Goal: Task Accomplishment & Management: Complete application form

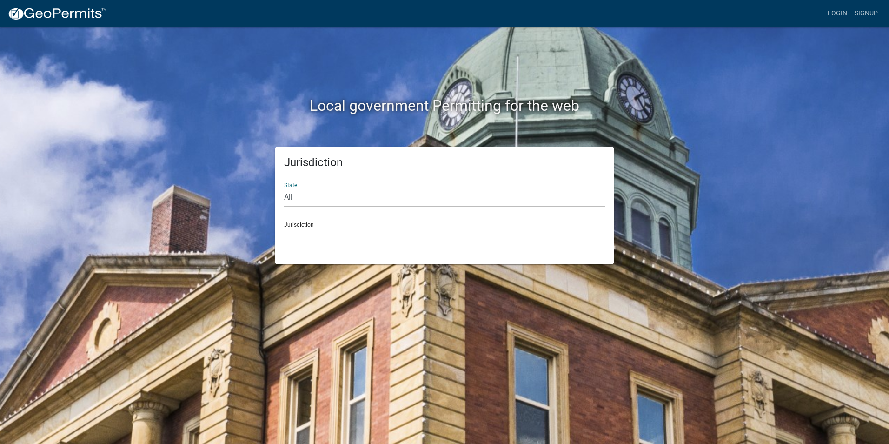
click at [300, 197] on select "All [US_STATE] [US_STATE] [US_STATE] [US_STATE] [US_STATE] [US_STATE] [US_STATE…" at bounding box center [444, 197] width 321 height 19
select select "[US_STATE]"
click at [284, 188] on select "All [US_STATE] [US_STATE] [US_STATE] [US_STATE] [US_STATE] [US_STATE] [US_STATE…" at bounding box center [444, 197] width 321 height 19
click at [322, 230] on select "[GEOGRAPHIC_DATA], [US_STATE] [GEOGRAPHIC_DATA], [US_STATE] [GEOGRAPHIC_DATA], …" at bounding box center [444, 236] width 321 height 19
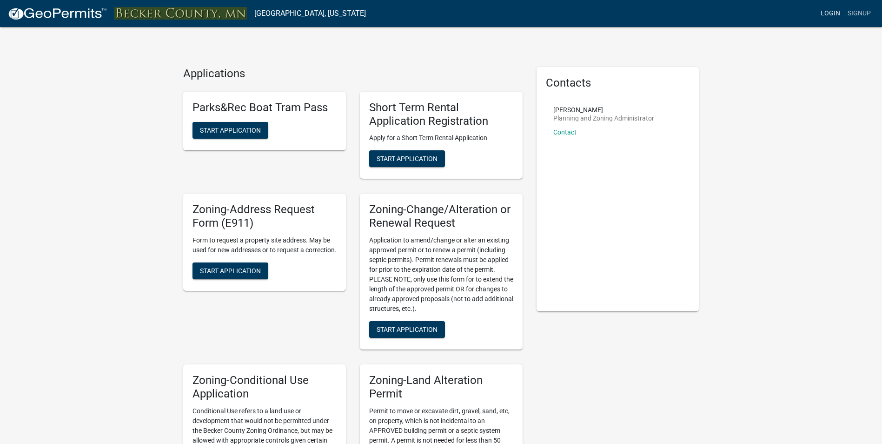
click at [835, 12] on link "Login" at bounding box center [830, 14] width 27 height 18
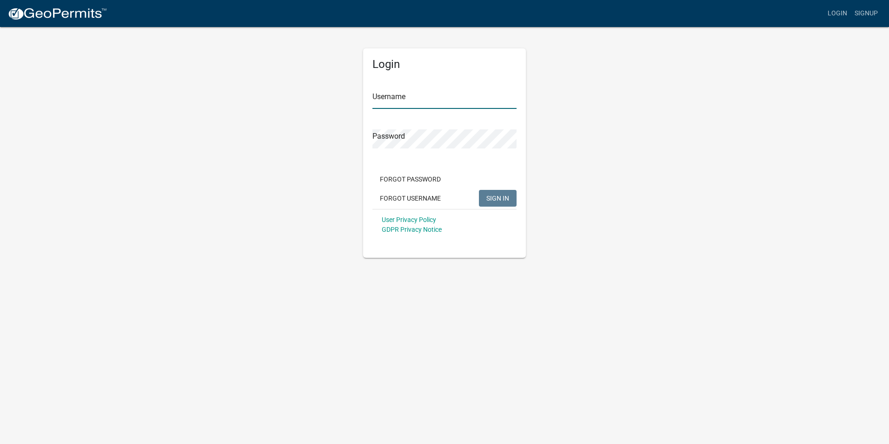
click at [399, 98] on input "Username" at bounding box center [444, 99] width 144 height 19
type input "[EMAIL_ADDRESS][DOMAIN_NAME]"
click at [489, 192] on button "SIGN IN" at bounding box center [498, 198] width 38 height 17
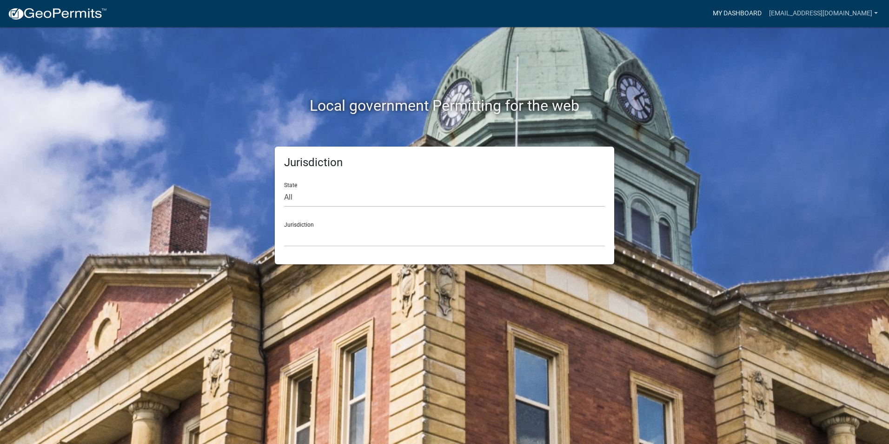
click at [755, 8] on link "My Dashboard" at bounding box center [737, 14] width 56 height 18
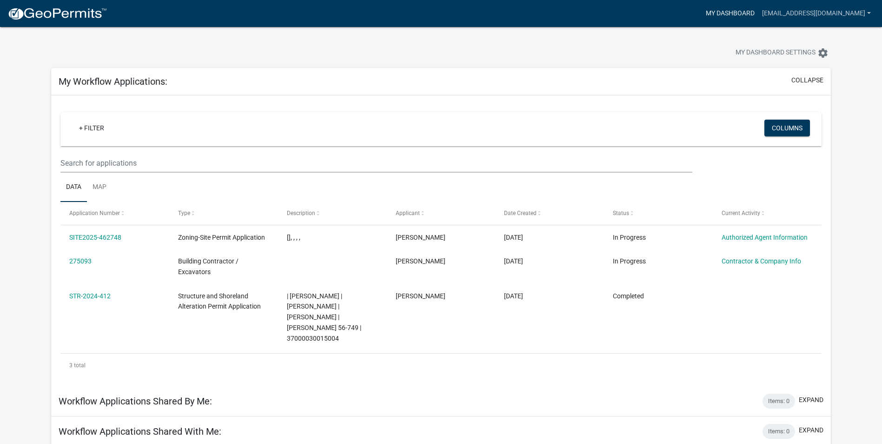
scroll to position [0, 0]
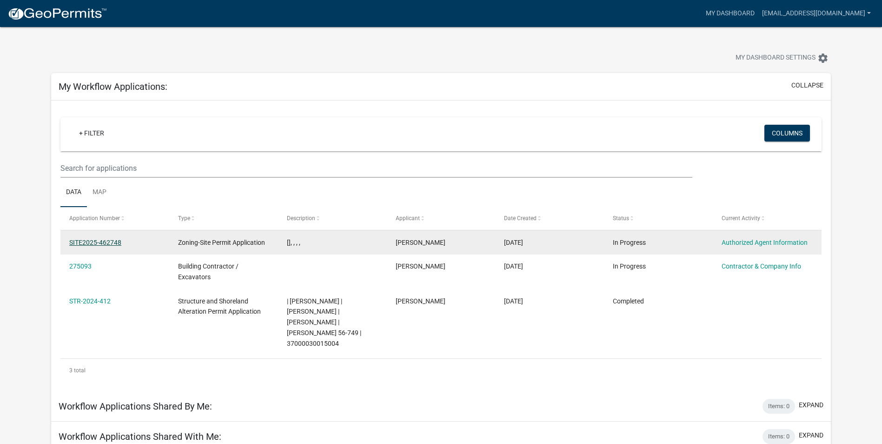
click at [93, 243] on link "SITE2025-462748" at bounding box center [95, 242] width 52 height 7
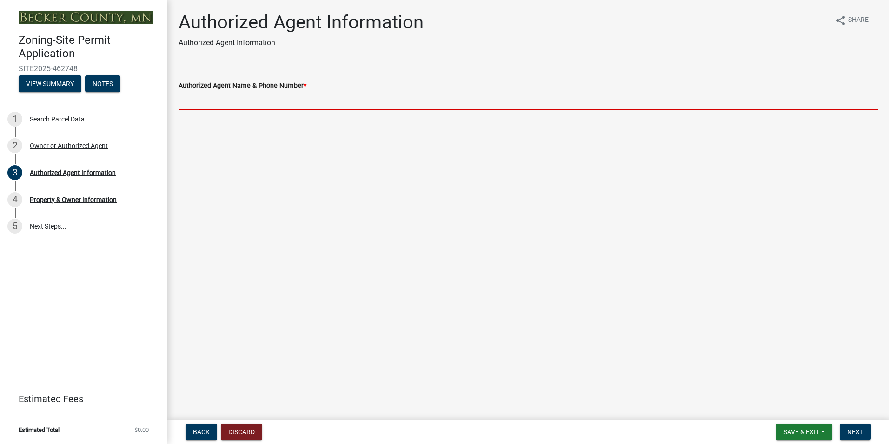
click at [266, 103] on input "Authorized Agent Name & Phone Number *" at bounding box center [528, 100] width 699 height 19
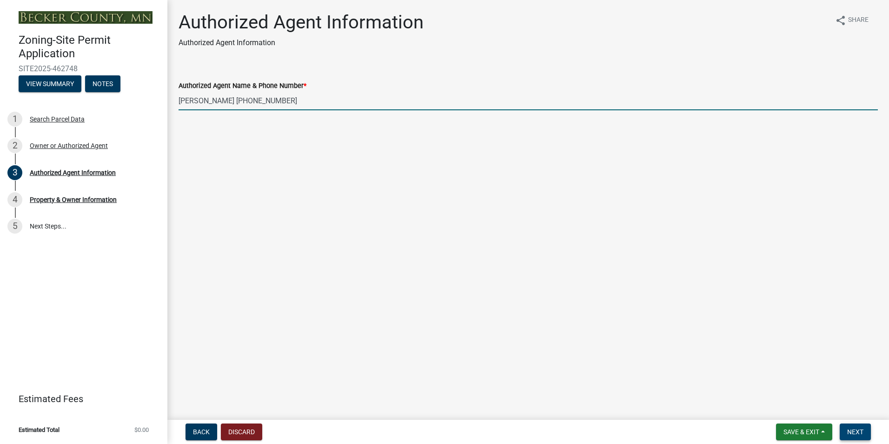
type input "[PERSON_NAME] [PHONE_NUMBER]"
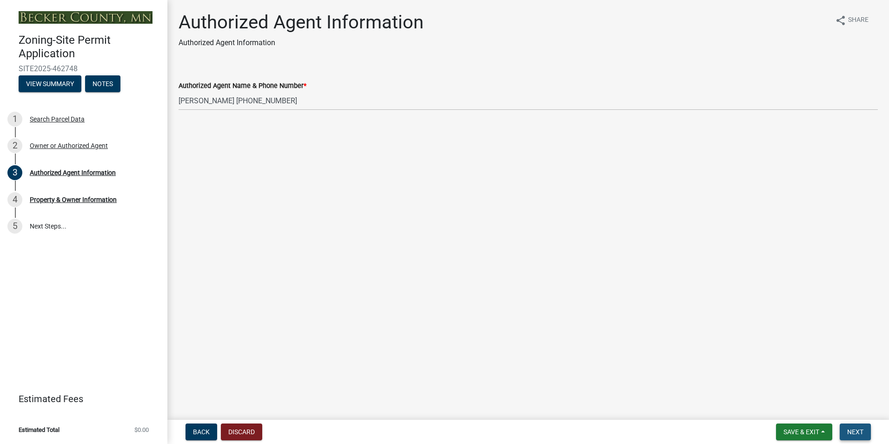
click at [856, 435] on span "Next" at bounding box center [855, 431] width 16 height 7
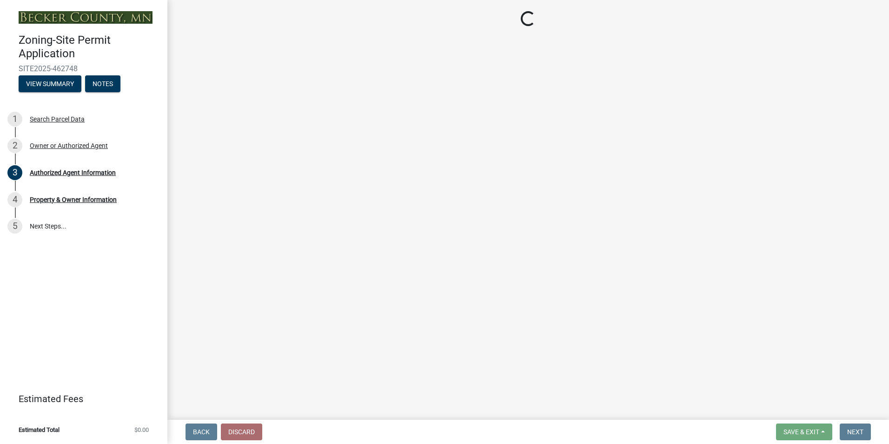
select select "15d55337-0fb0-485e-a759-dab20e978987"
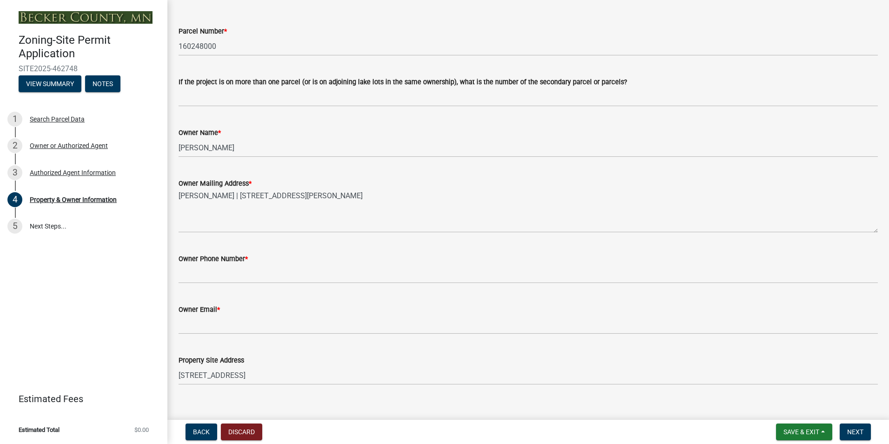
scroll to position [93, 0]
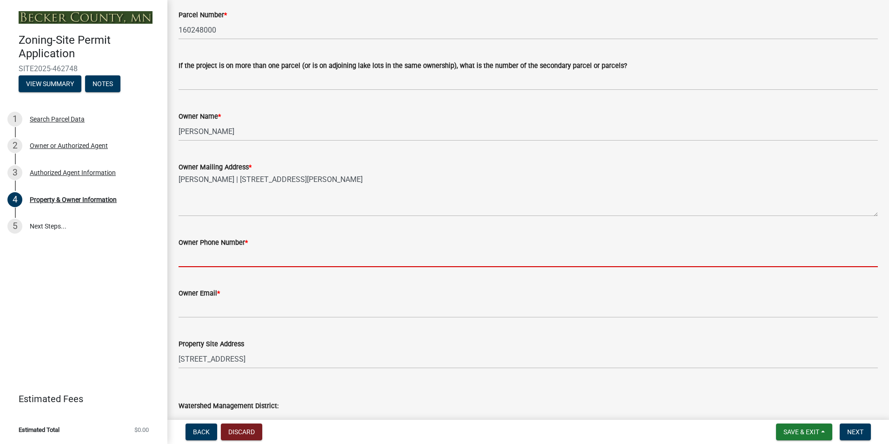
click at [253, 258] on input "Owner Phone Number *" at bounding box center [528, 257] width 699 height 19
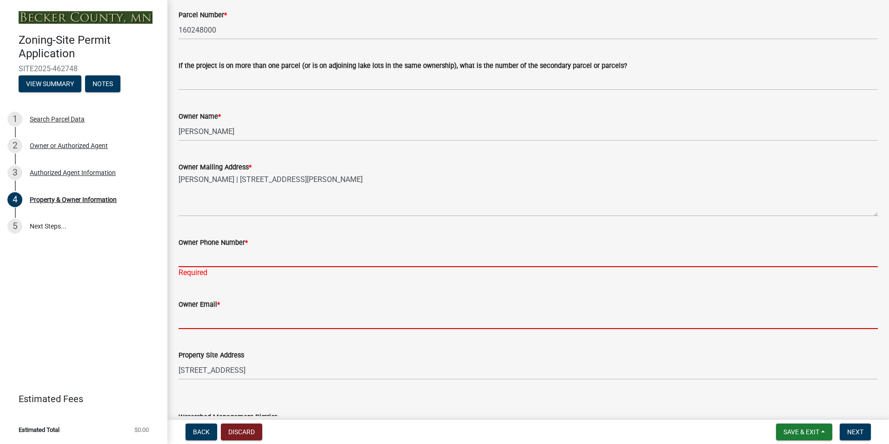
click at [222, 319] on input "Owner Email *" at bounding box center [528, 319] width 699 height 19
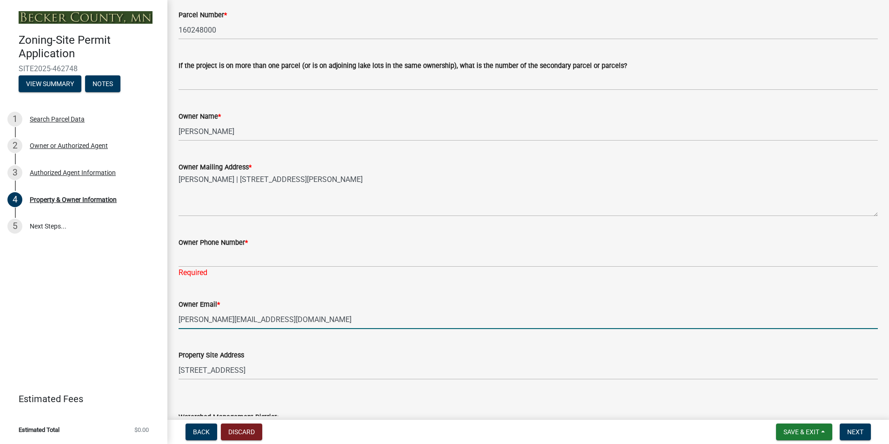
type input "[PERSON_NAME][EMAIL_ADDRESS][DOMAIN_NAME]"
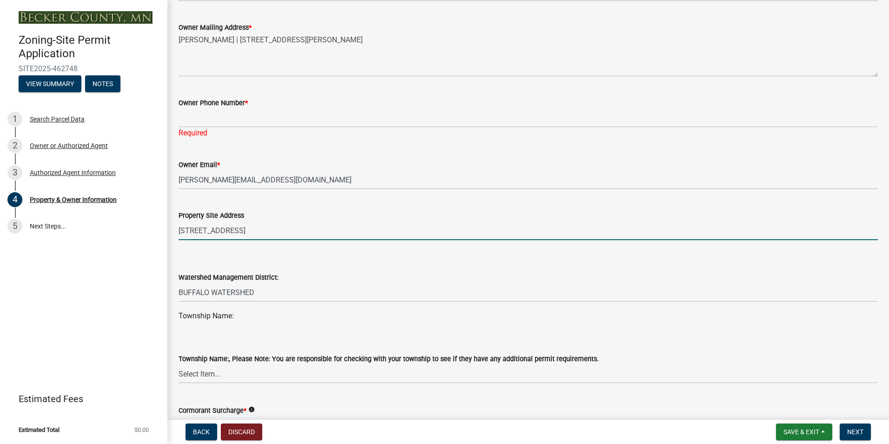
scroll to position [279, 0]
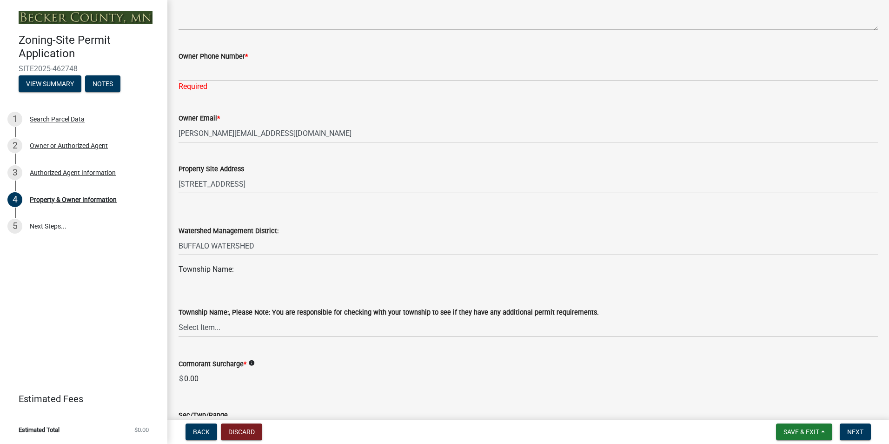
click at [248, 269] on div "Township Name:" at bounding box center [528, 269] width 699 height 11
click at [241, 270] on div "Township Name:" at bounding box center [528, 269] width 699 height 11
click at [212, 280] on wm-data-entity-input "Township Name:" at bounding box center [528, 273] width 699 height 19
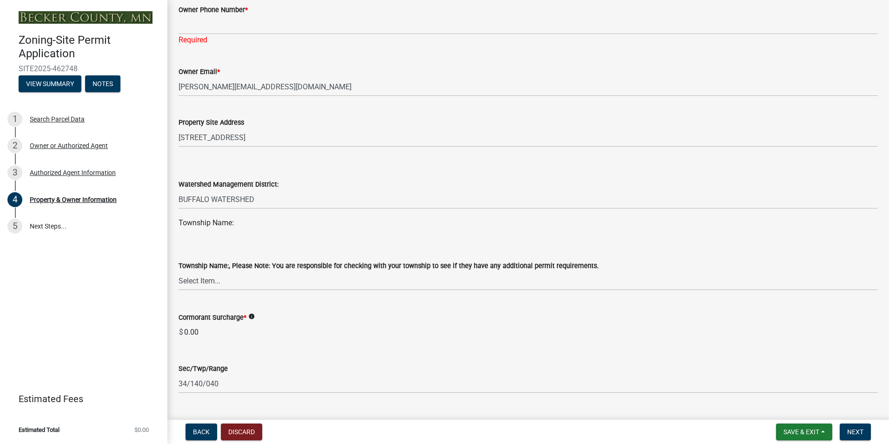
scroll to position [372, 0]
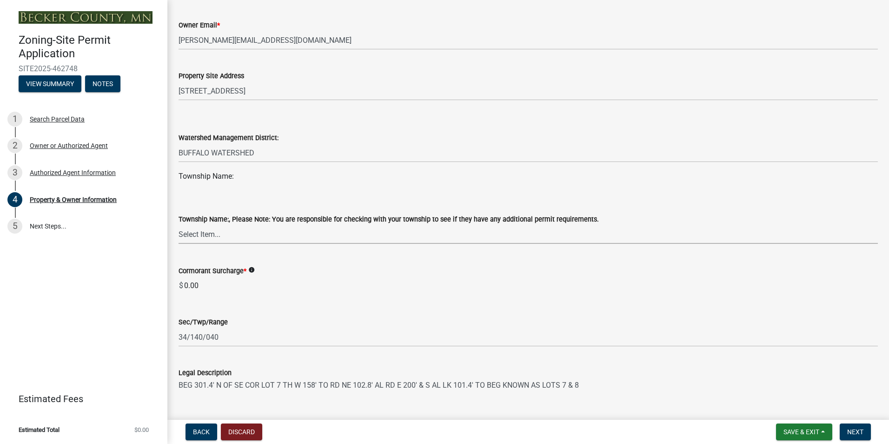
click at [223, 235] on select "Select Item... [GEOGRAPHIC_DATA] AUDUBON [GEOGRAPHIC_DATA] CALLAWAY [GEOGRAPHIC…" at bounding box center [528, 234] width 699 height 19
click at [222, 236] on select "Select Item... [GEOGRAPHIC_DATA] AUDUBON [GEOGRAPHIC_DATA] CALLAWAY [GEOGRAPHIC…" at bounding box center [528, 234] width 699 height 19
click at [212, 234] on select "Select Item... [GEOGRAPHIC_DATA] AUDUBON [GEOGRAPHIC_DATA] CALLAWAY [GEOGRAPHIC…" at bounding box center [528, 234] width 699 height 19
click at [179, 225] on select "Select Item... [GEOGRAPHIC_DATA] AUDUBON [GEOGRAPHIC_DATA] CALLAWAY [GEOGRAPHIC…" at bounding box center [528, 234] width 699 height 19
select select "4a820845-fffa-4974-8517-90ccb7f1cf25"
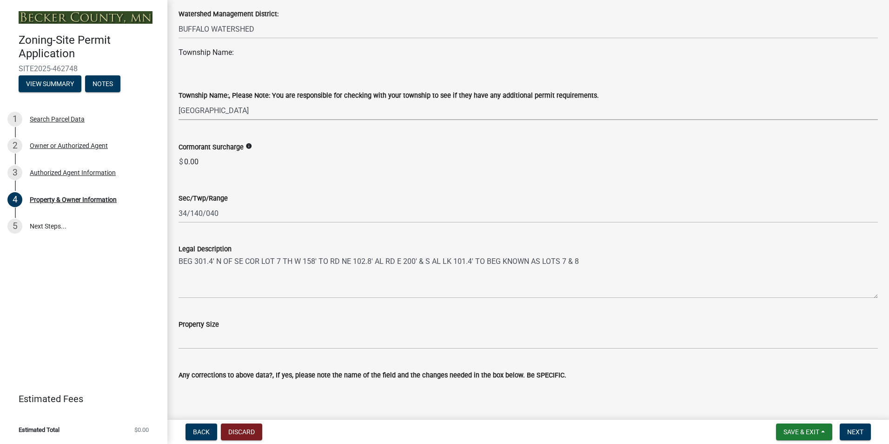
scroll to position [511, 0]
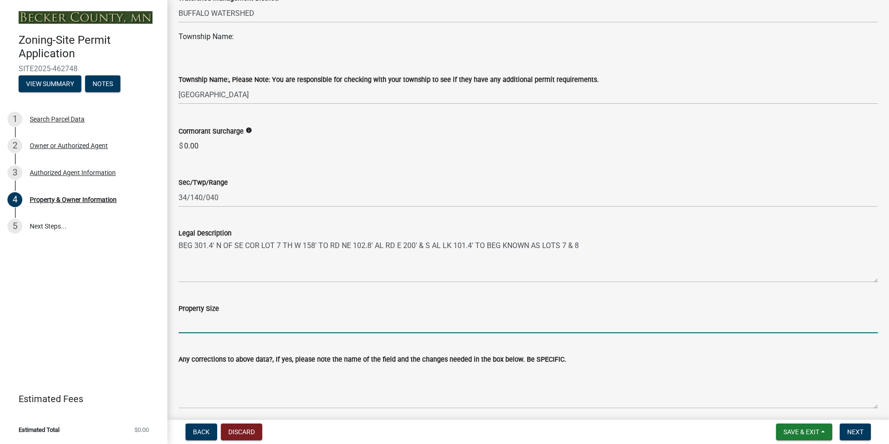
click at [246, 315] on input "Property Size" at bounding box center [528, 323] width 699 height 19
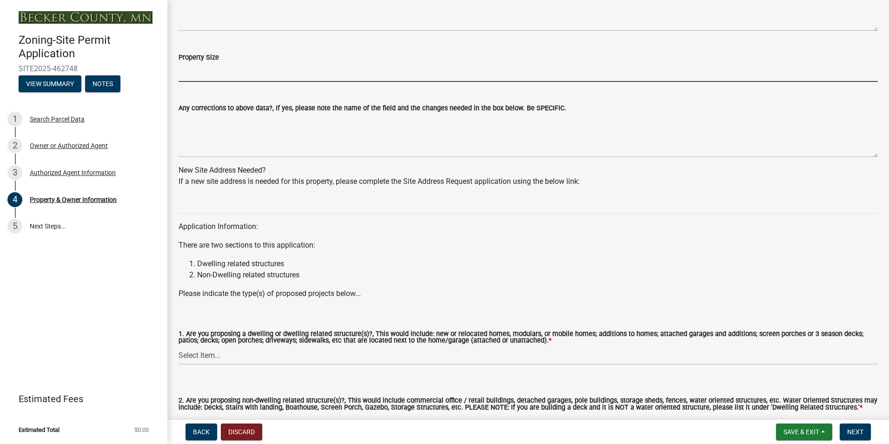
scroll to position [777, 0]
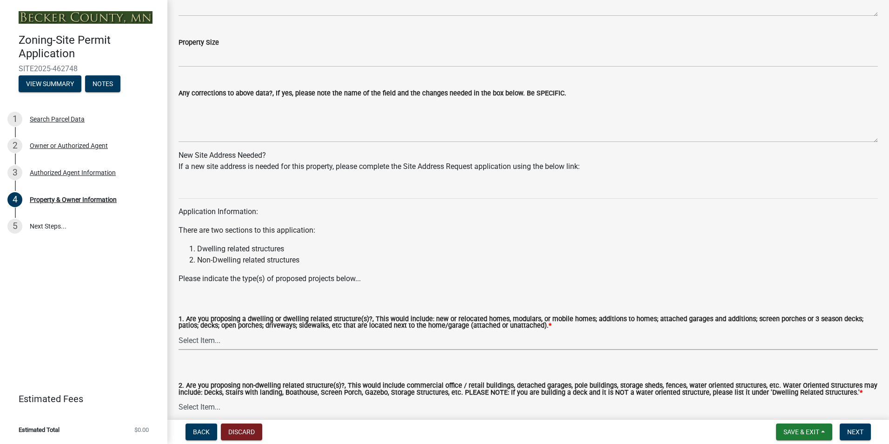
click at [239, 343] on select "Select Item... Yes No" at bounding box center [528, 340] width 699 height 19
click at [179, 331] on select "Select Item... Yes No" at bounding box center [528, 340] width 699 height 19
select select "f87eba17-8ed9-4ad8-aefc-fe36a3f3544b"
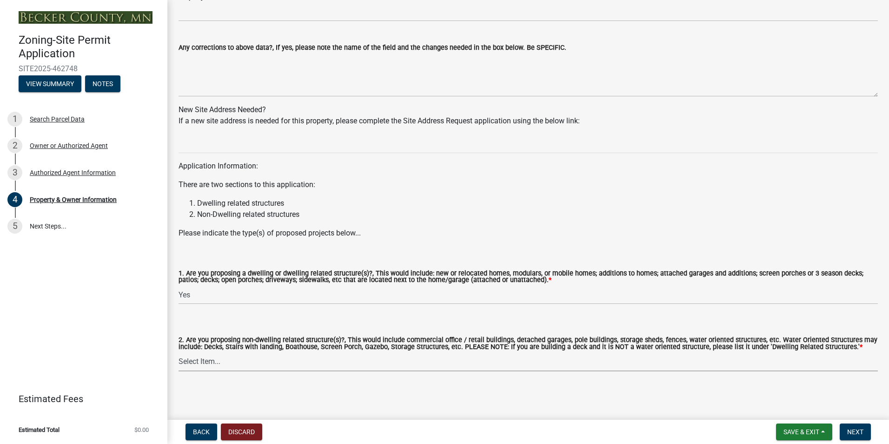
click at [223, 363] on select "Select Item... Yes No" at bounding box center [528, 361] width 699 height 19
click at [179, 352] on select "Select Item... Yes No" at bounding box center [528, 361] width 699 height 19
select select "393a978c-6bd5-4cb2-a6a0-db6feb8732b8"
click at [861, 428] on span "Next" at bounding box center [855, 431] width 16 height 7
click at [855, 427] on button "Next" at bounding box center [855, 431] width 31 height 17
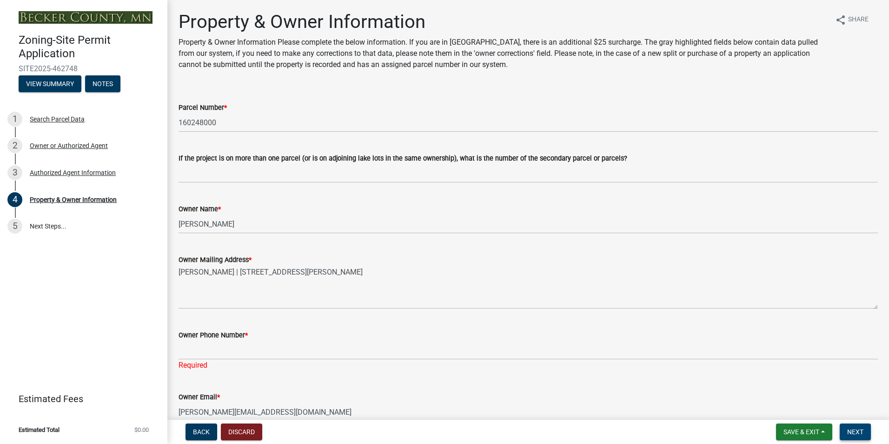
scroll to position [0, 0]
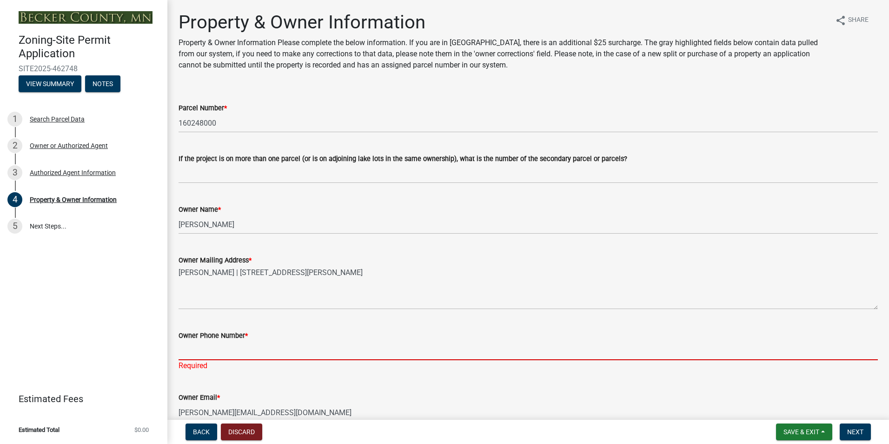
click at [227, 351] on input "Owner Phone Number *" at bounding box center [528, 350] width 699 height 19
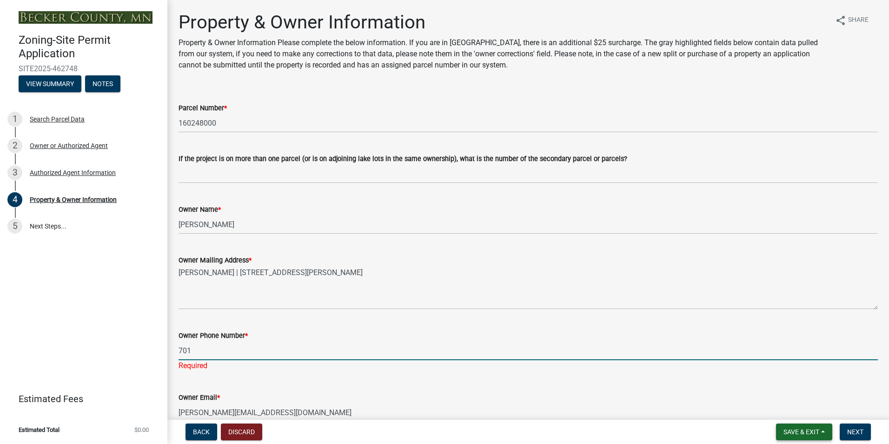
type input "701"
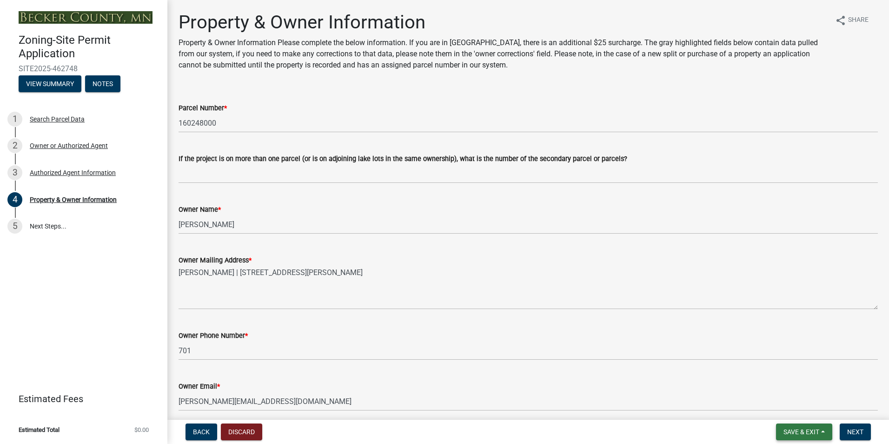
click at [803, 431] on span "Save & Exit" at bounding box center [802, 431] width 36 height 7
click at [785, 407] on button "Save & Exit" at bounding box center [795, 407] width 74 height 22
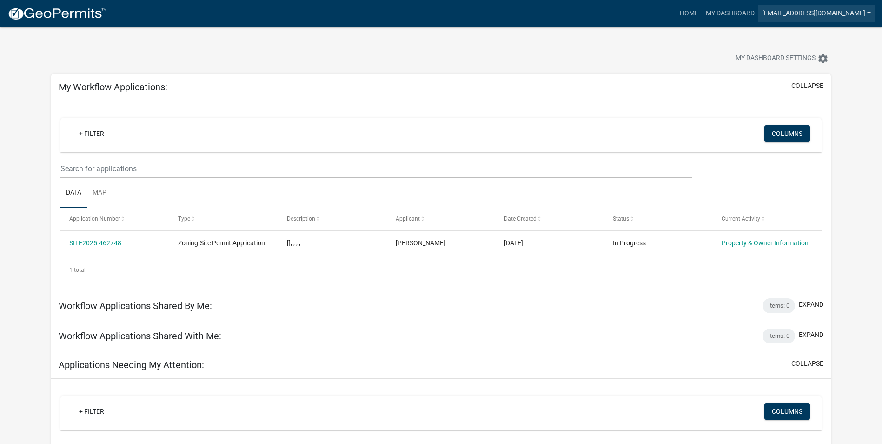
click at [821, 11] on link "[EMAIL_ADDRESS][DOMAIN_NAME]" at bounding box center [816, 14] width 116 height 18
click at [825, 67] on link "Logout" at bounding box center [837, 68] width 74 height 22
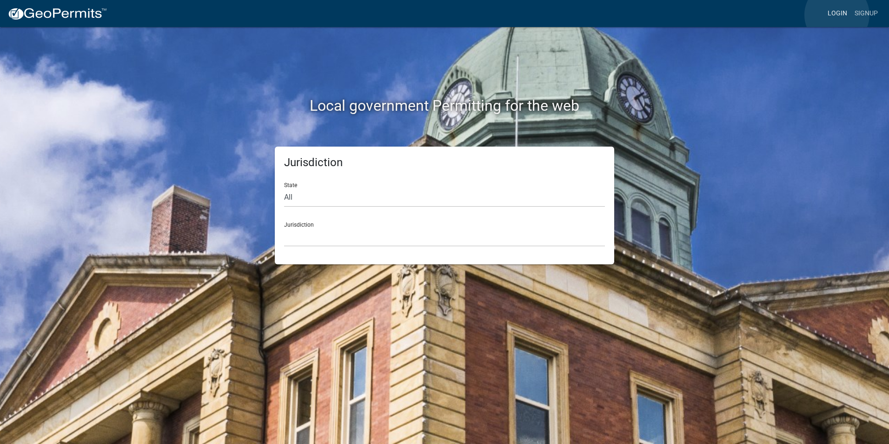
click at [837, 15] on link "Login" at bounding box center [837, 14] width 27 height 18
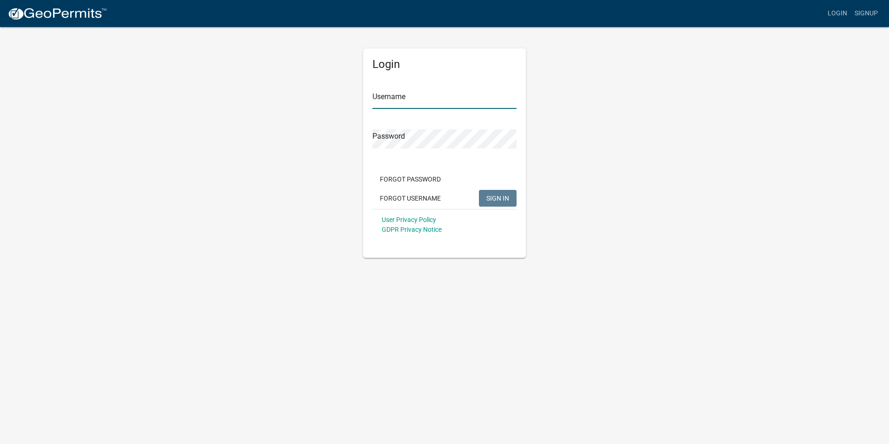
click at [397, 102] on input "Username" at bounding box center [444, 99] width 144 height 19
type input "[EMAIL_ADDRESS][DOMAIN_NAME]"
click at [479, 190] on button "SIGN IN" at bounding box center [498, 198] width 38 height 17
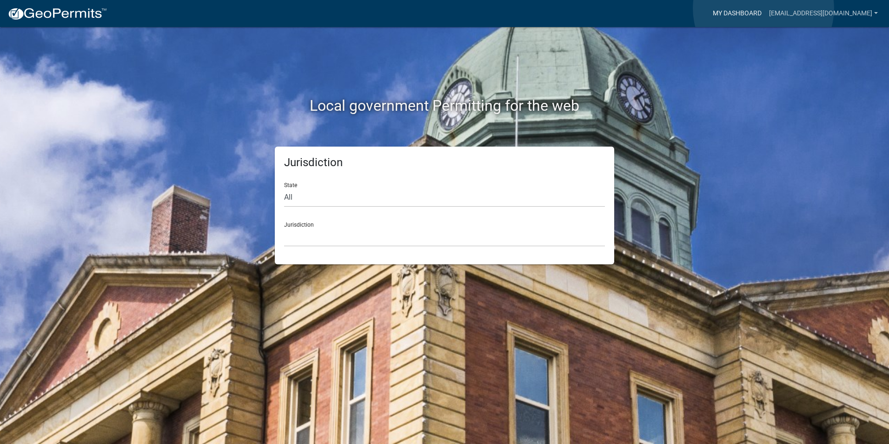
click at [763, 8] on link "My Dashboard" at bounding box center [737, 14] width 56 height 18
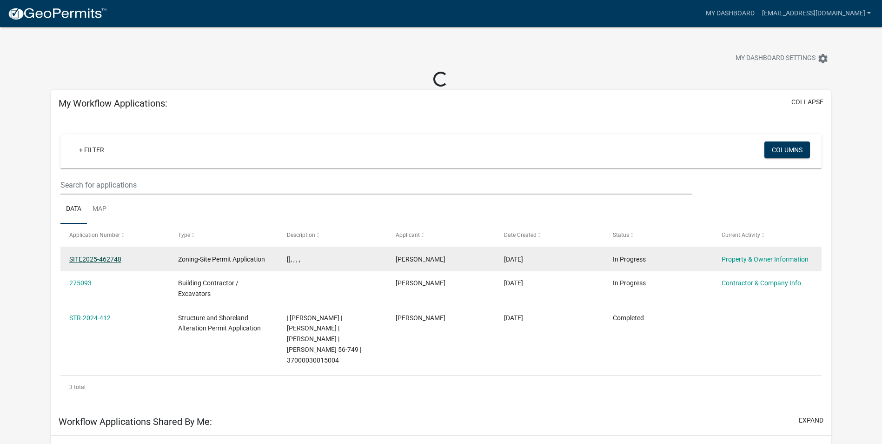
click at [109, 257] on link "SITE2025-462748" at bounding box center [95, 258] width 52 height 7
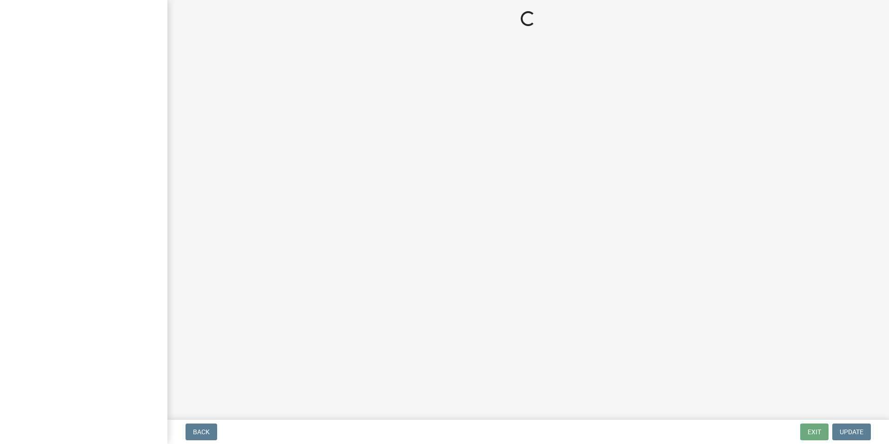
select select "15d55337-0fb0-485e-a759-dab20e978987"
select select "4a820845-fffa-4974-8517-90ccb7f1cf25"
select select "f87eba17-8ed9-4ad8-aefc-fe36a3f3544b"
select select "393a978c-6bd5-4cb2-a6a0-db6feb8732b8"
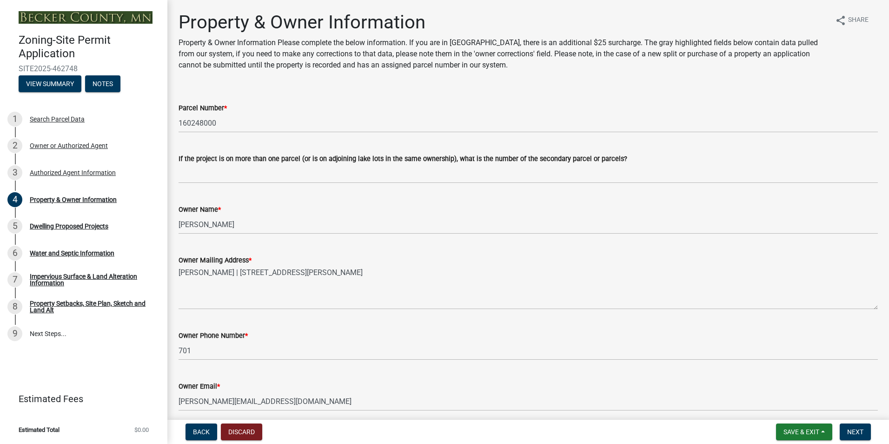
scroll to position [46, 0]
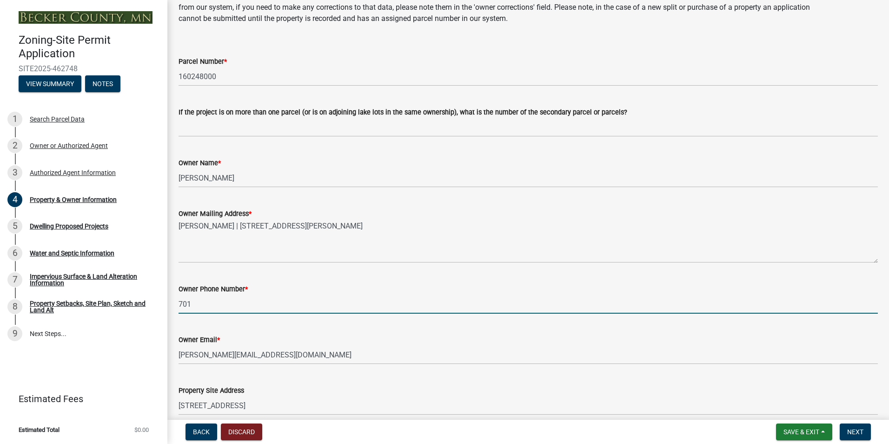
click at [214, 304] on input "701" at bounding box center [528, 303] width 699 height 19
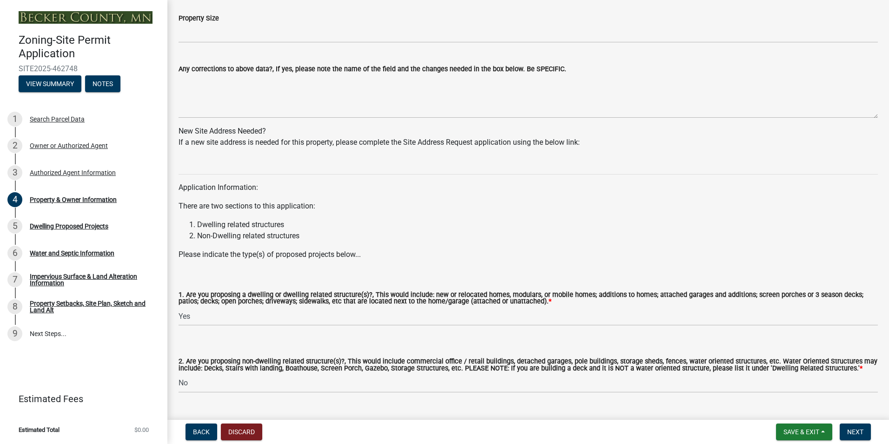
scroll to position [813, 0]
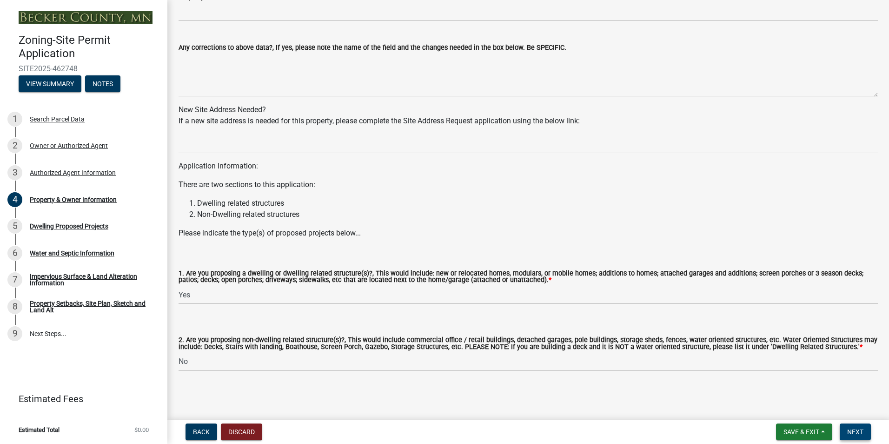
type input "[PHONE_NUMBER]"
click at [858, 432] on span "Next" at bounding box center [855, 431] width 16 height 7
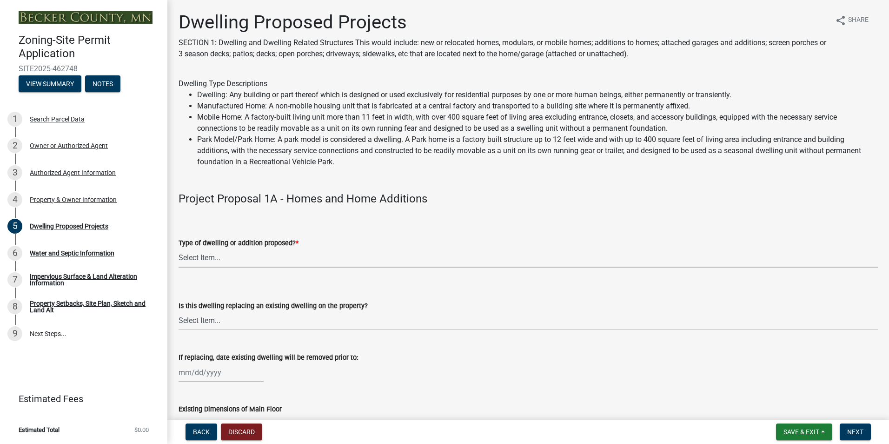
click at [250, 259] on select "Select Item... N/A - Not a dwelling New Home-Onsite Construction New Modular (E…" at bounding box center [528, 257] width 699 height 19
click at [179, 248] on select "Select Item... N/A - Not a dwelling New Home-Onsite Construction New Modular (E…" at bounding box center [528, 257] width 699 height 19
select select "5b8abcc6-67f7-49fb-8f25-c295ccc2b339"
click at [245, 317] on select "Select Item... N/A Yes No" at bounding box center [528, 320] width 699 height 19
click at [179, 311] on select "Select Item... N/A Yes No" at bounding box center [528, 320] width 699 height 19
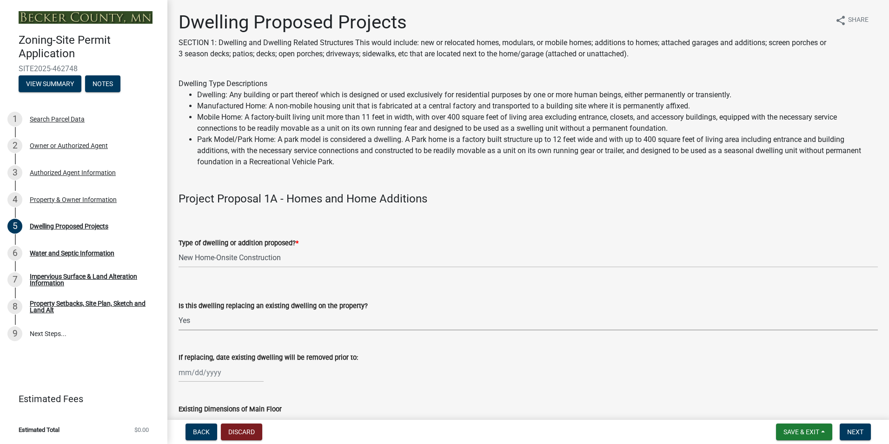
select select "ba56d9f6-ced5-4c38-bdcc-33bfa85ac6de"
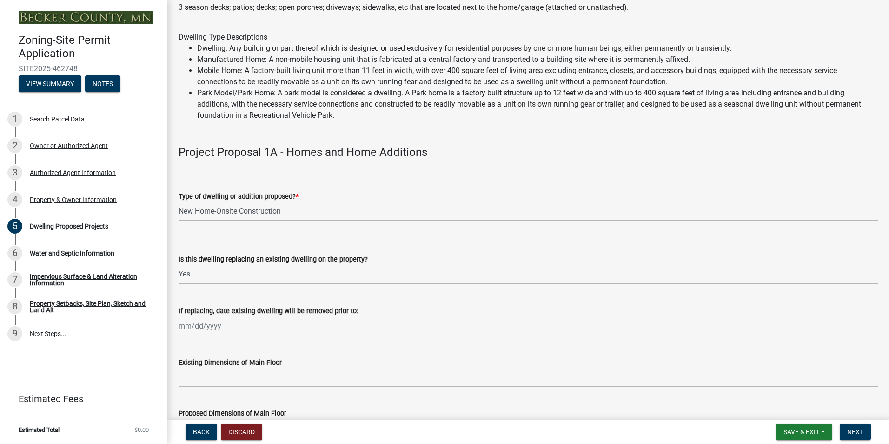
click at [214, 326] on div at bounding box center [221, 325] width 85 height 19
select select "8"
select select "2025"
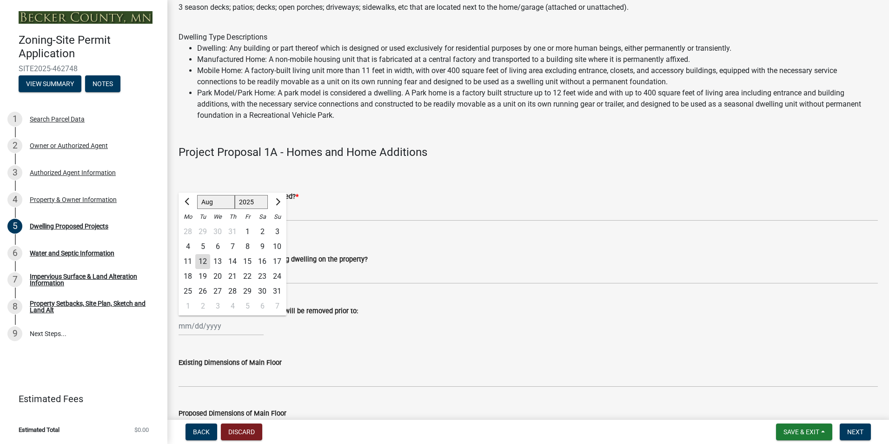
click at [350, 187] on form "Type of dwelling or addition proposed? * Select Item... N/A - Not a dwelling Ne…" at bounding box center [528, 199] width 699 height 41
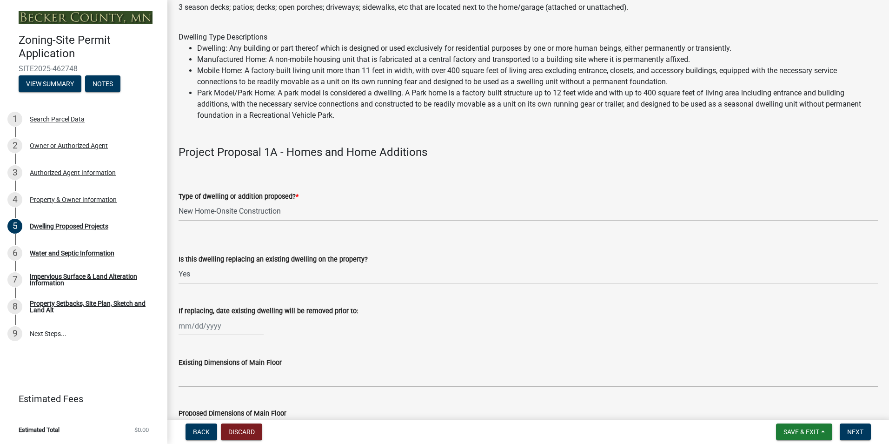
scroll to position [93, 0]
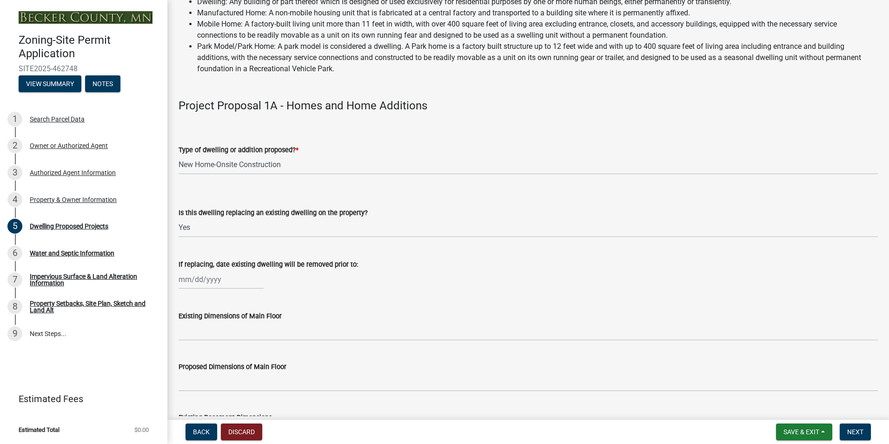
select select "8"
select select "2025"
click at [223, 282] on div "[PERSON_NAME] Feb Mar Apr [PERSON_NAME][DATE] Oct Nov [DATE] 1526 1527 1528 152…" at bounding box center [221, 279] width 85 height 19
click at [277, 299] on span "Next month" at bounding box center [276, 298] width 7 height 7
select select "9"
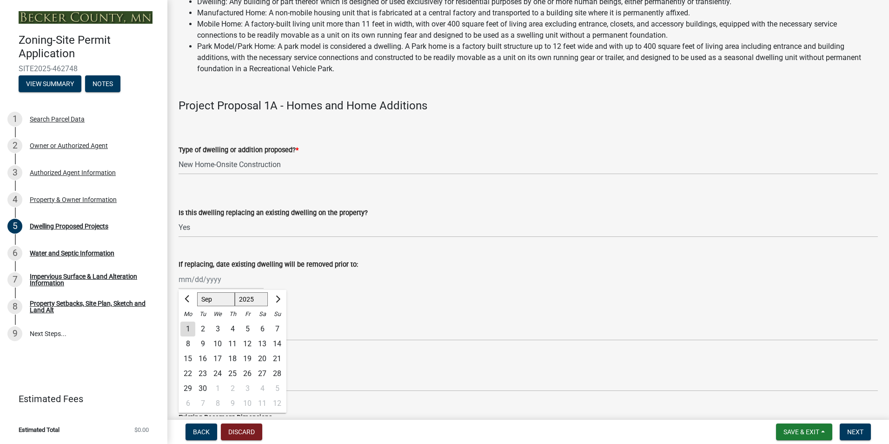
click at [201, 340] on div "9" at bounding box center [202, 343] width 15 height 15
type input "[DATE]"
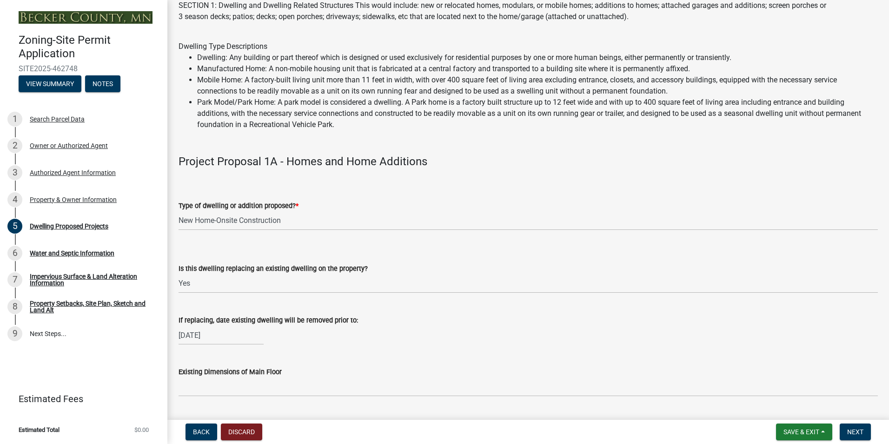
scroll to position [0, 0]
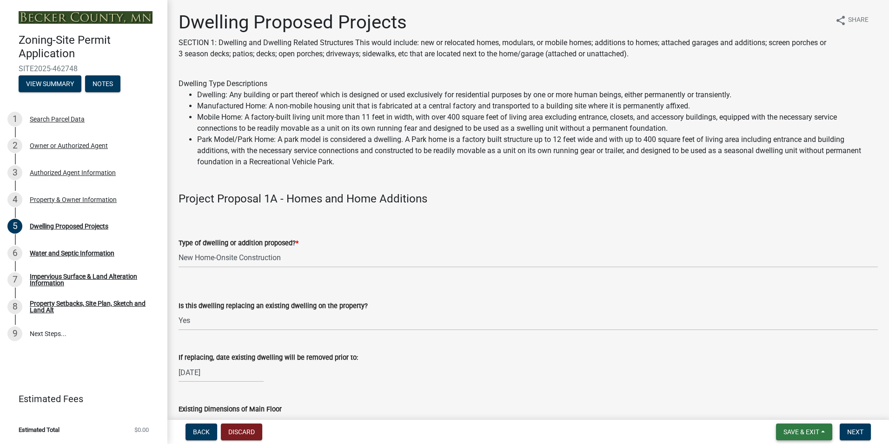
click at [804, 430] on span "Save & Exit" at bounding box center [802, 431] width 36 height 7
click at [792, 409] on button "Save & Exit" at bounding box center [795, 407] width 74 height 22
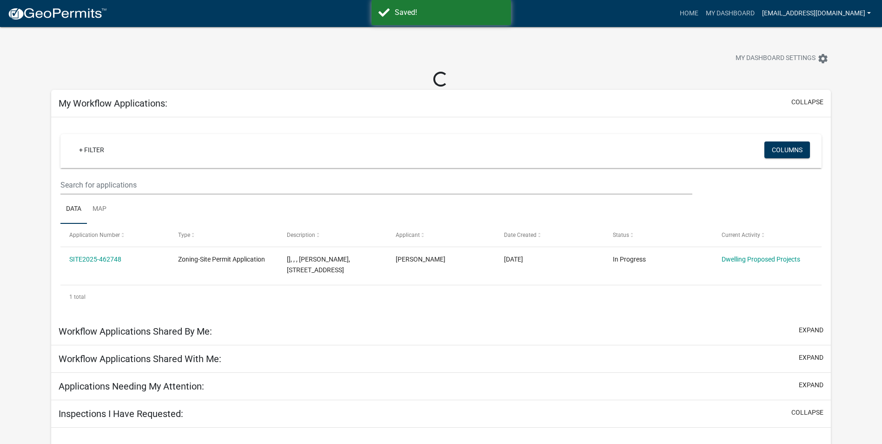
click at [844, 7] on link "[EMAIL_ADDRESS][DOMAIN_NAME]" at bounding box center [816, 14] width 116 height 18
click at [824, 69] on link "Logout" at bounding box center [837, 68] width 74 height 22
